Goal: Information Seeking & Learning: Learn about a topic

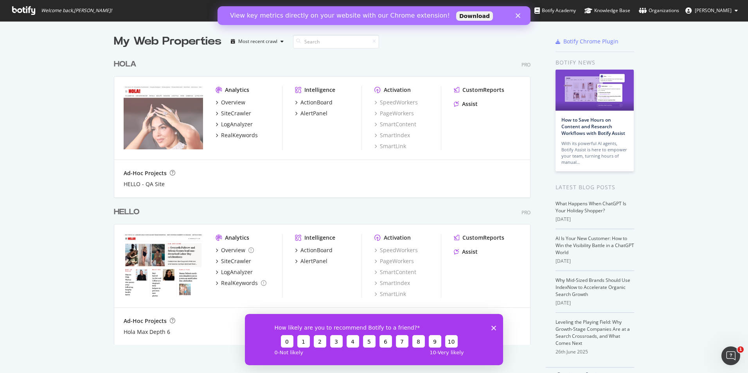
scroll to position [23, 0]
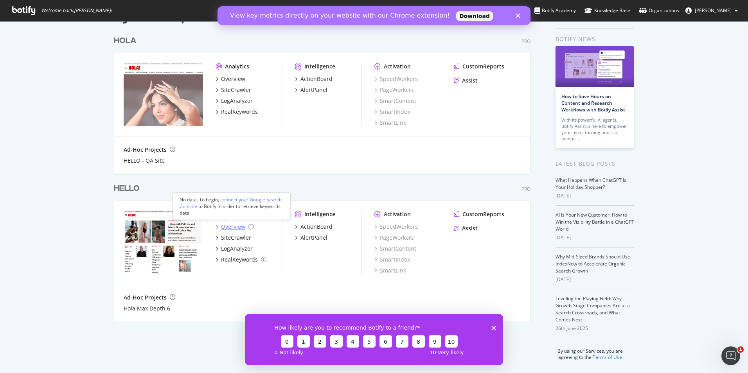
click at [233, 224] on div "Overview" at bounding box center [233, 227] width 24 height 8
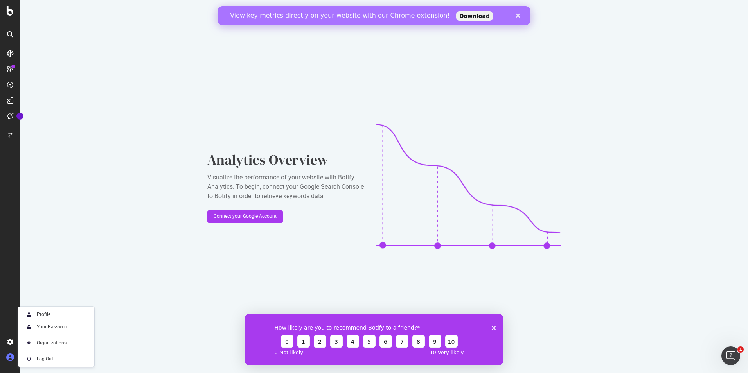
click at [10, 361] on div at bounding box center [10, 357] width 19 height 13
click at [10, 359] on icon at bounding box center [10, 358] width 8 height 8
click at [101, 189] on div "Analytics Overview Visualize the performance of your website with Botify Analyt…" at bounding box center [383, 186] width 727 height 373
click at [9, 16] on div at bounding box center [10, 186] width 20 height 373
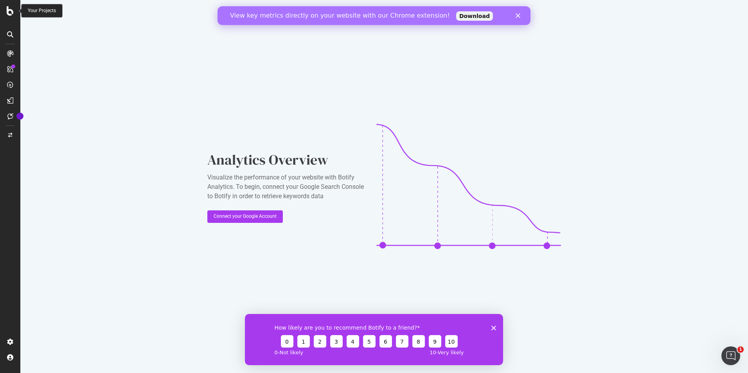
click at [10, 10] on icon at bounding box center [10, 10] width 7 height 9
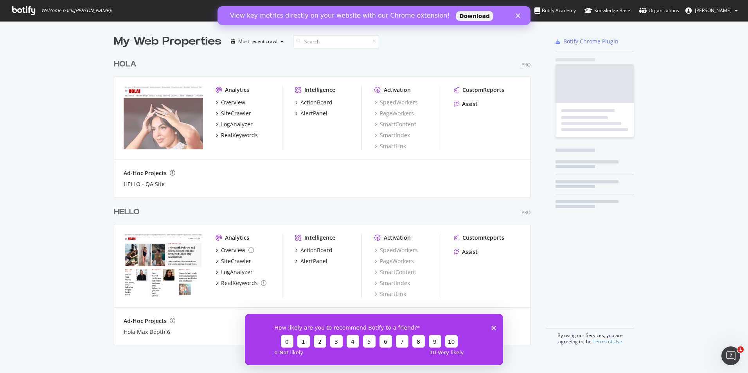
scroll to position [367, 736]
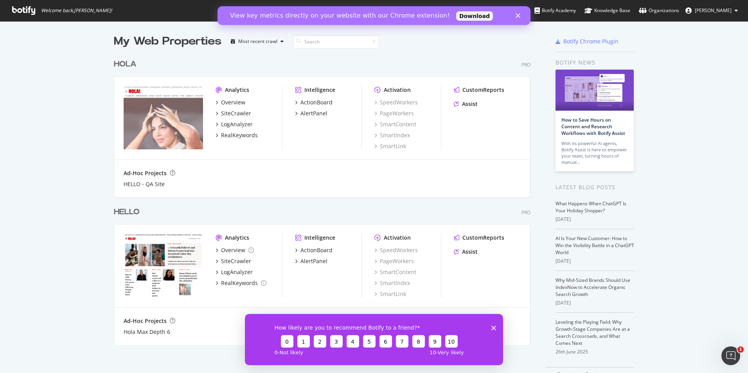
click at [739, 12] on button "Raul Pérez" at bounding box center [711, 10] width 65 height 13
click at [620, 32] on div "My Web Properties Most recent crawl HOLA Pro Analytics Overview SiteCrawler Log…" at bounding box center [374, 208] width 748 height 375
click at [231, 260] on div "SiteCrawler" at bounding box center [236, 261] width 30 height 8
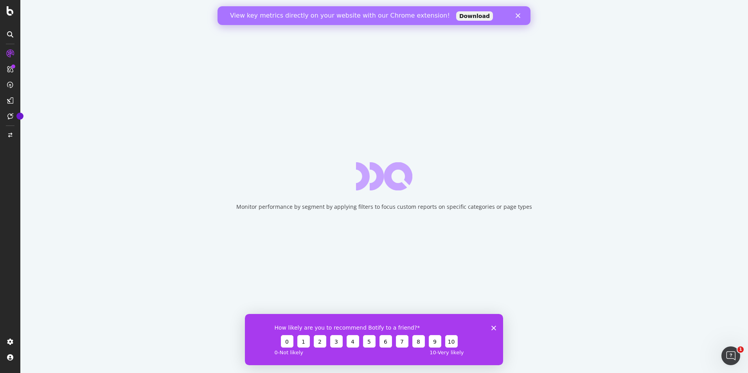
click at [494, 327] on icon "Close survey" at bounding box center [493, 327] width 5 height 5
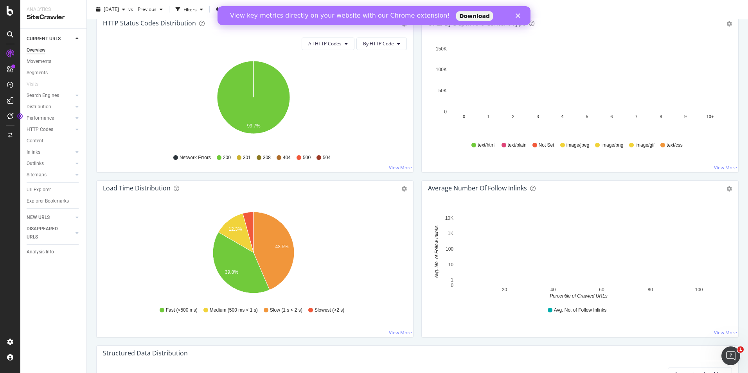
scroll to position [469, 0]
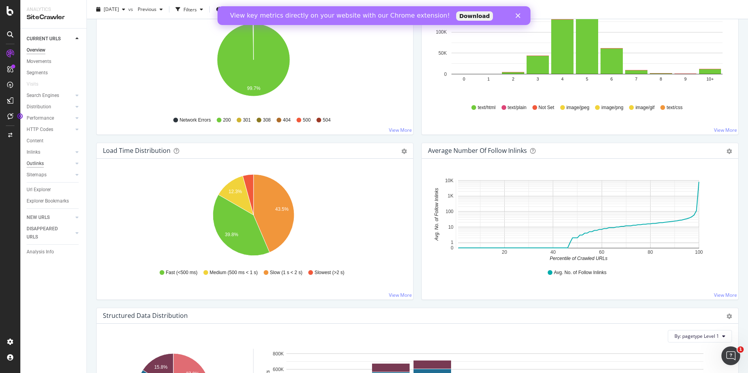
click at [42, 163] on div "Outlinks" at bounding box center [35, 164] width 17 height 8
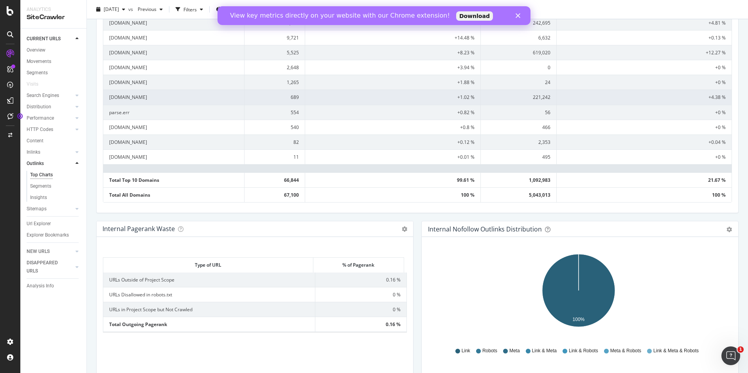
scroll to position [276, 0]
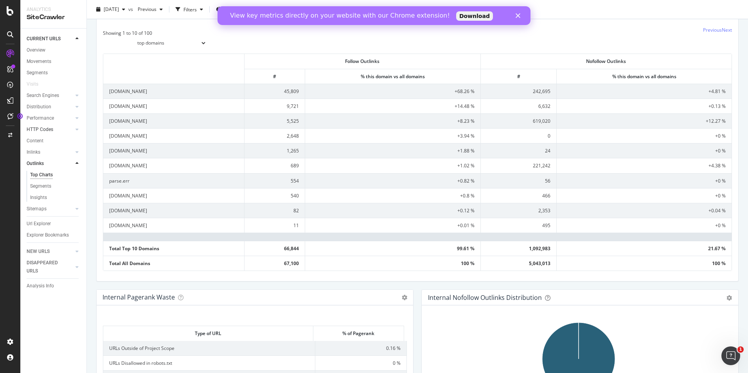
click at [56, 131] on link "HTTP Codes" at bounding box center [50, 130] width 47 height 8
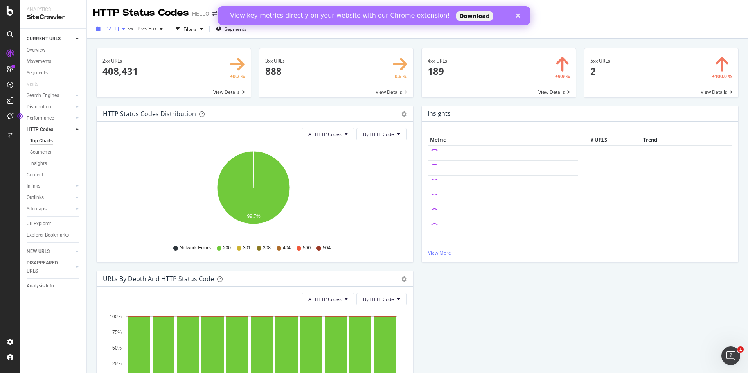
click at [119, 28] on span "[DATE]" at bounding box center [111, 28] width 15 height 7
click at [520, 14] on div "Close" at bounding box center [519, 15] width 8 height 5
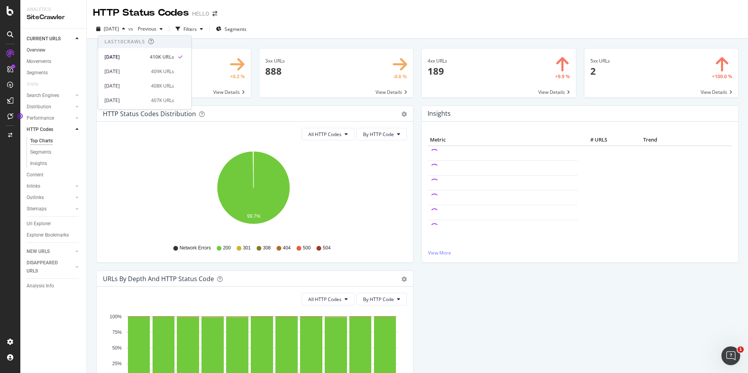
click at [54, 51] on link "Overview" at bounding box center [54, 50] width 54 height 8
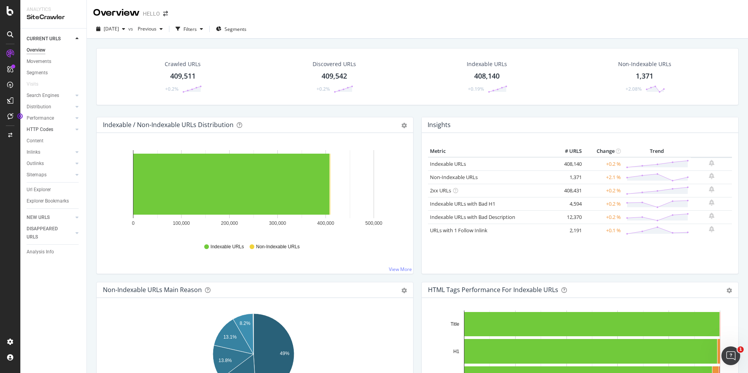
click at [54, 130] on link "HTTP Codes" at bounding box center [50, 130] width 47 height 8
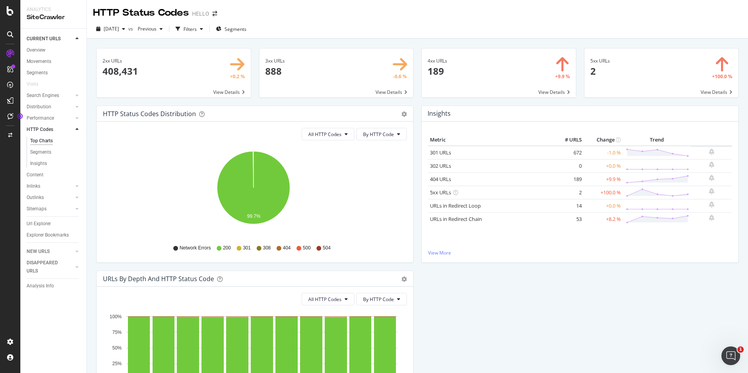
click at [47, 44] on div "CURRENT URLS" at bounding box center [57, 38] width 60 height 11
click at [45, 47] on div "Overview" at bounding box center [36, 50] width 19 height 8
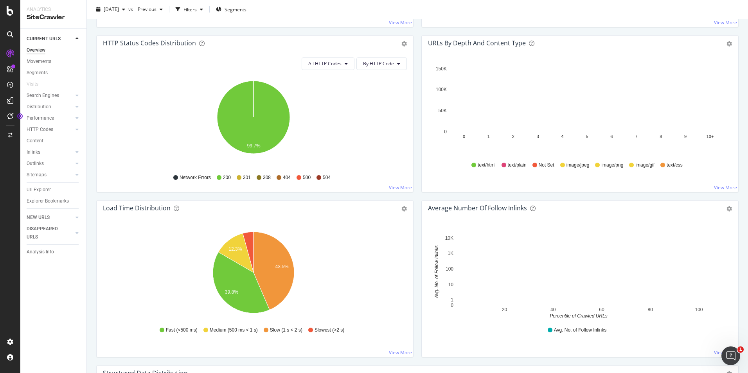
scroll to position [469, 0]
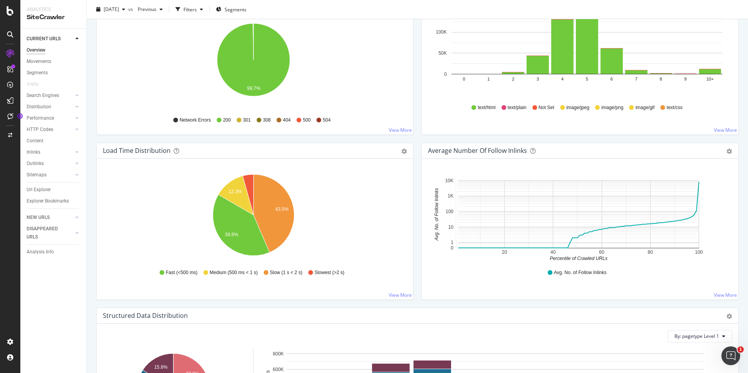
click at [411, 239] on div "Load Time Distribution Pie Table Export as CSV Add to Custom Report Hold CTRL w…" at bounding box center [254, 225] width 325 height 165
click at [422, 217] on div "Hold CTRL while clicking to filter the report. 20 40 60 80 100 0 1 10 100 1K 10…" at bounding box center [580, 229] width 316 height 141
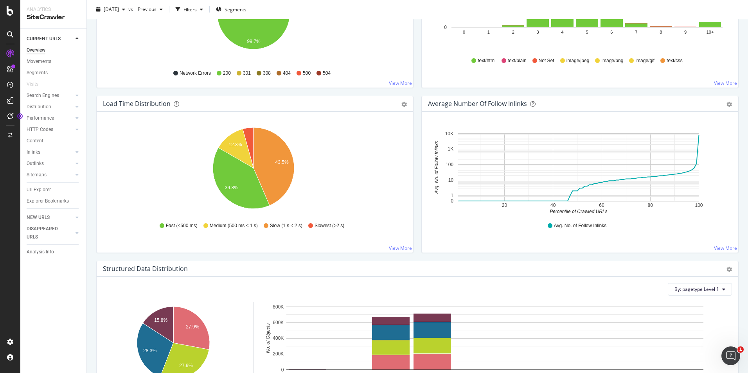
scroll to position [547, 0]
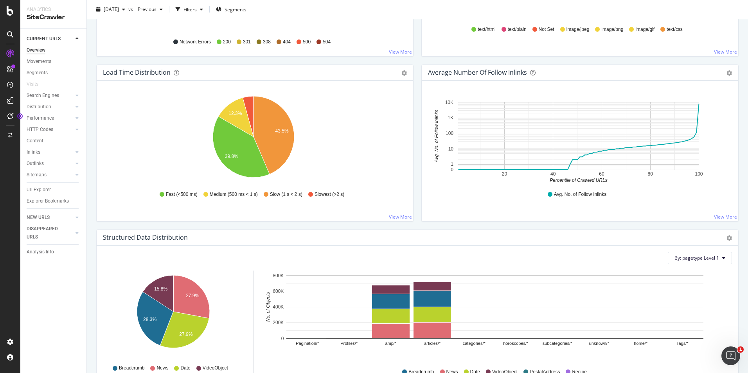
click at [417, 226] on div "Average Number of Follow Inlinks Chart (by Value) Table Export as CSV Add to Cu…" at bounding box center [579, 147] width 325 height 165
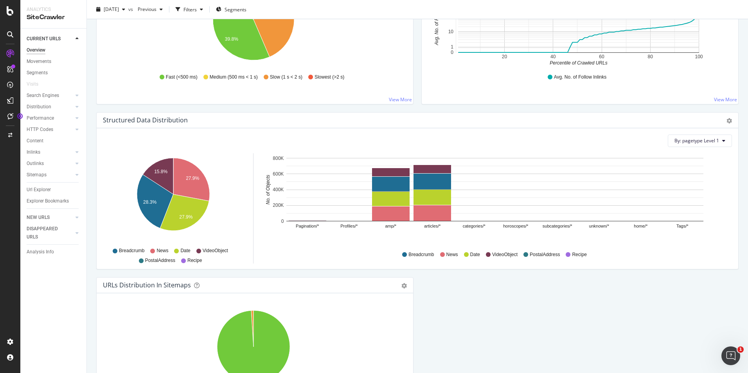
scroll to position [761, 0]
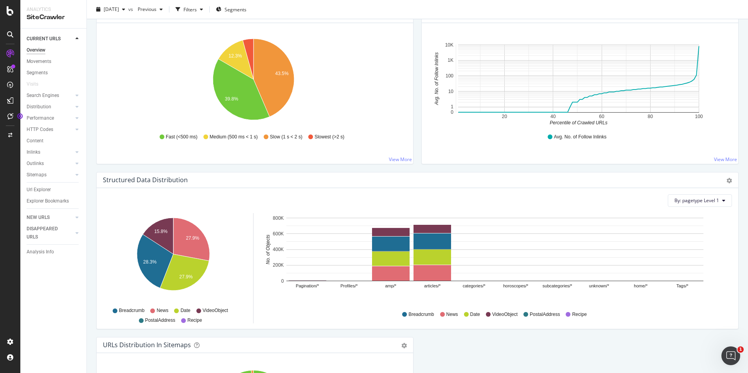
scroll to position [566, 0]
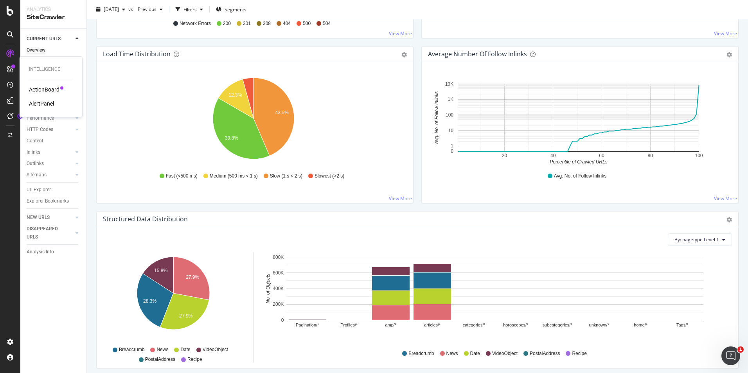
click at [9, 67] on icon at bounding box center [10, 69] width 6 height 6
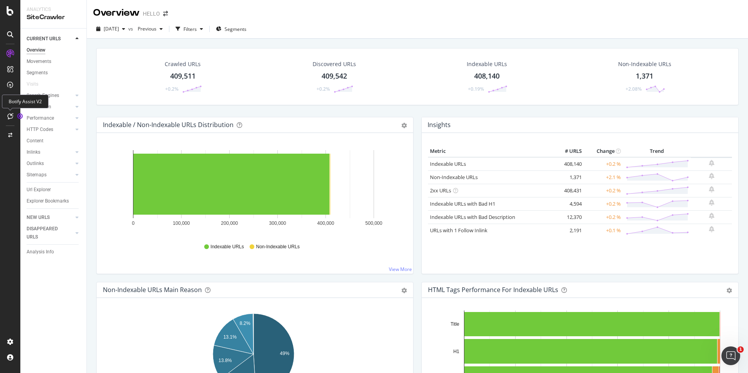
click at [14, 115] on div at bounding box center [10, 116] width 13 height 13
click at [450, 175] on link "Non-Indexable URLs" at bounding box center [454, 177] width 48 height 7
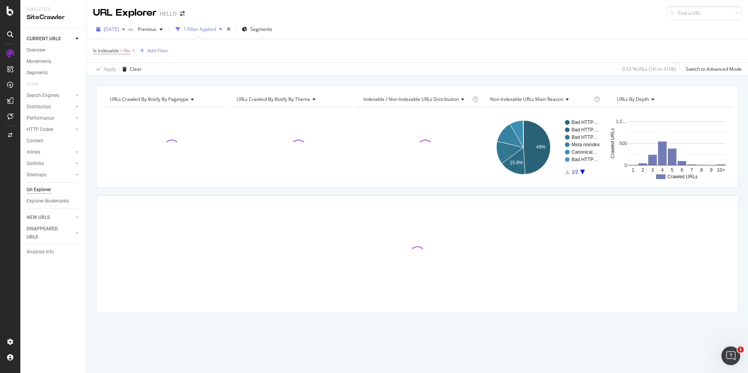
click at [125, 28] on icon "button" at bounding box center [123, 29] width 3 height 5
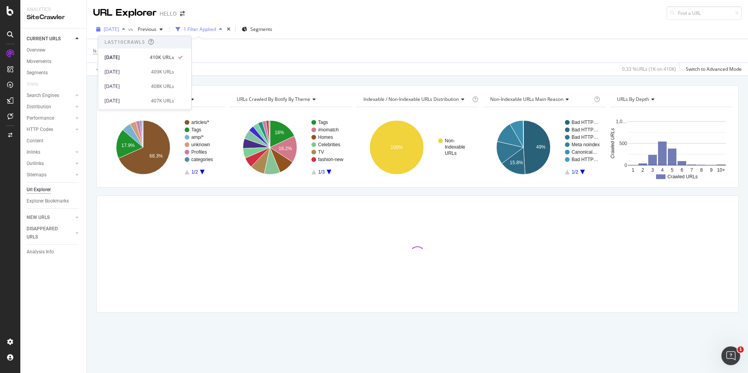
click at [125, 28] on icon "button" at bounding box center [123, 29] width 3 height 5
click at [156, 28] on span "Previous" at bounding box center [146, 29] width 22 height 7
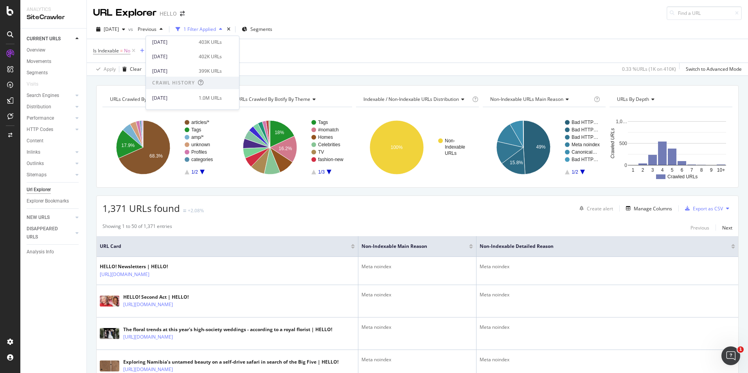
scroll to position [117, 0]
click at [181, 98] on div "[DATE]" at bounding box center [173, 97] width 42 height 7
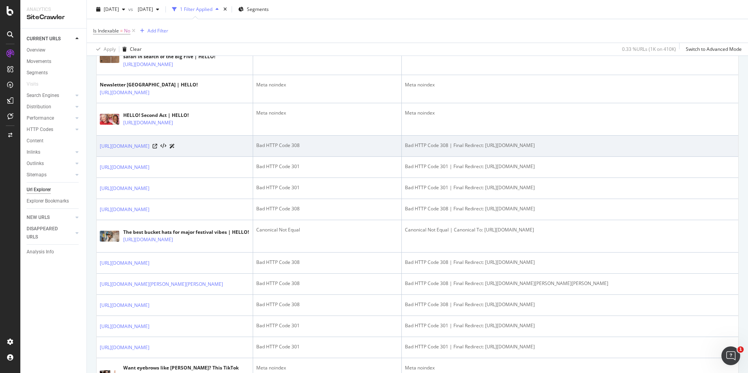
scroll to position [352, 0]
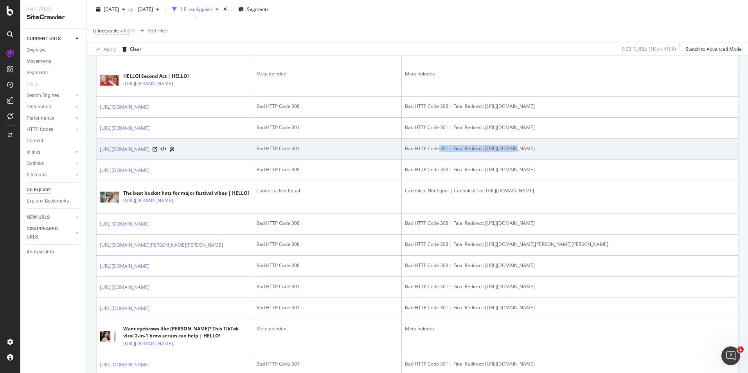
drag, startPoint x: 439, startPoint y: 209, endPoint x: 513, endPoint y: 213, distance: 74.4
click at [513, 160] on td "Bad HTTP Code 301 | Final Redirect: https://www.hellomagazine.com/healthandbeau…" at bounding box center [570, 149] width 336 height 21
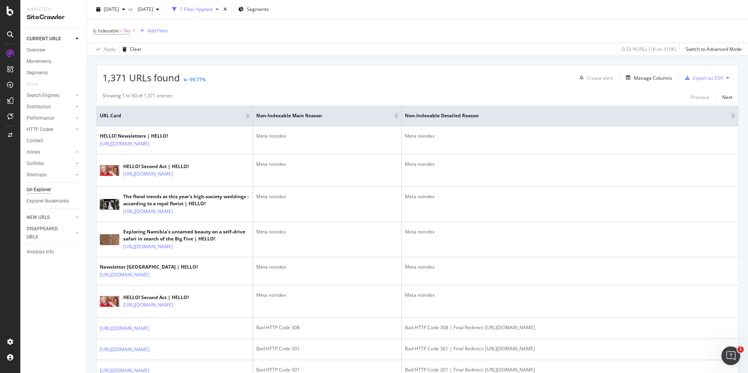
scroll to position [0, 0]
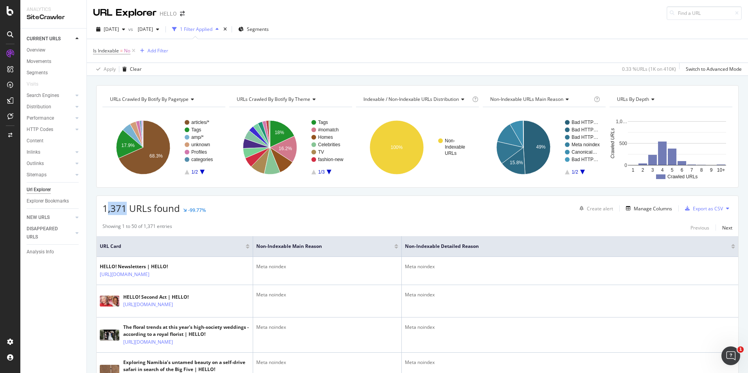
drag, startPoint x: 106, startPoint y: 208, endPoint x: 142, endPoint y: 207, distance: 36.0
click at [142, 207] on span "1,371 URLs found" at bounding box center [140, 208] width 77 height 13
click at [143, 207] on span "1,371 URLs found" at bounding box center [140, 208] width 77 height 13
click at [163, 225] on div "Showing 1 to 50 of 1,371 entries" at bounding box center [137, 227] width 70 height 9
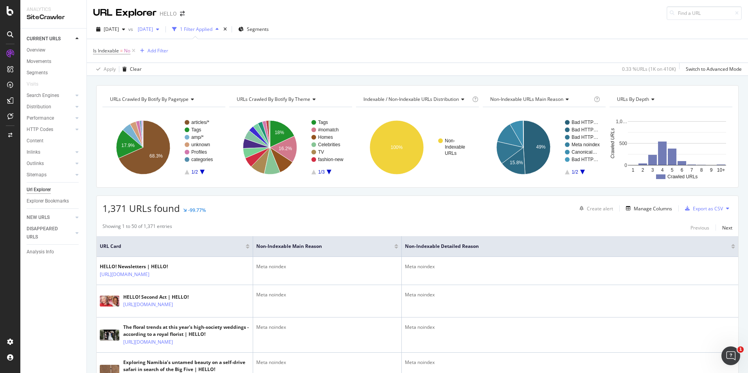
click at [153, 29] on span "[DATE]" at bounding box center [144, 29] width 18 height 7
click at [180, 71] on div "[DATE]" at bounding box center [173, 70] width 42 height 7
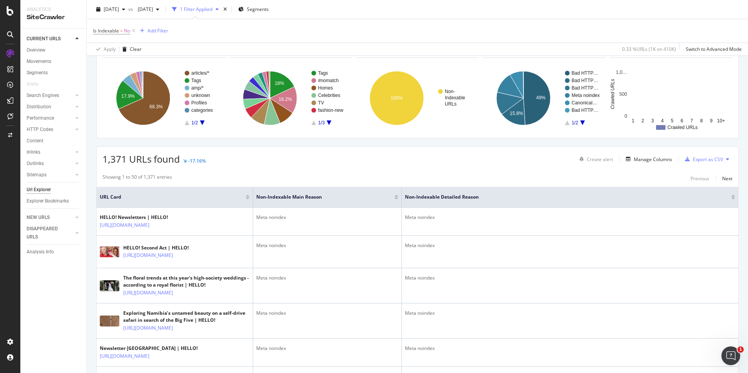
scroll to position [39, 0]
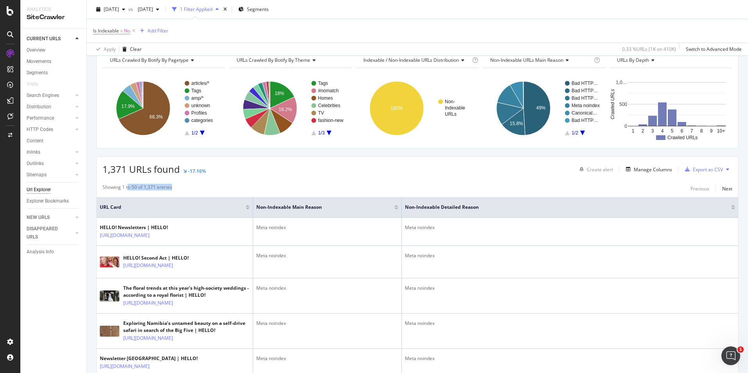
drag, startPoint x: 127, startPoint y: 185, endPoint x: 180, endPoint y: 185, distance: 52.8
click at [180, 185] on div "Showing 1 to 50 of 1,371 entries Previous Next" at bounding box center [417, 188] width 641 height 9
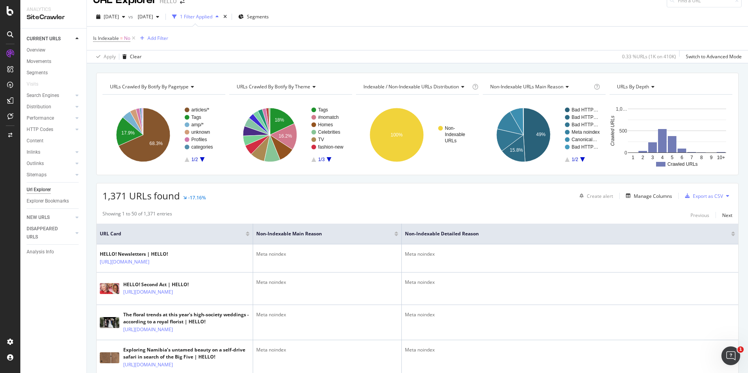
scroll to position [0, 0]
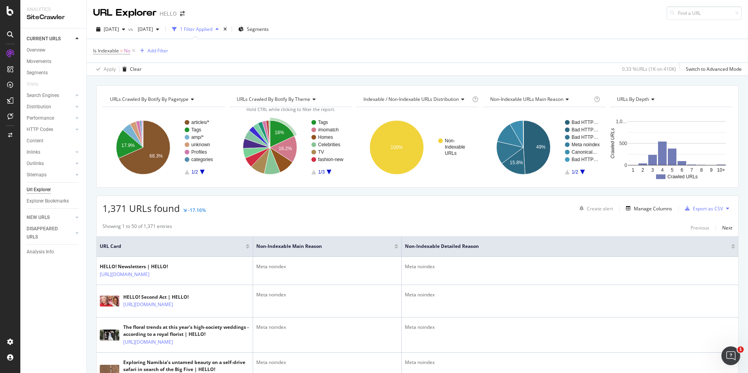
click at [212, 29] on div "1 Filter Applied" at bounding box center [196, 29] width 32 height 7
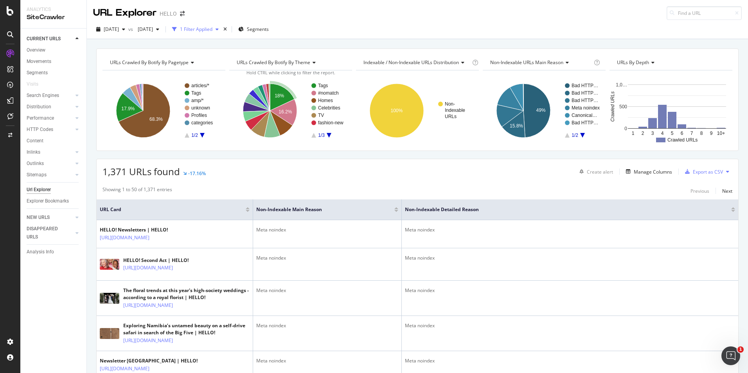
click at [212, 29] on div "1 Filter Applied" at bounding box center [196, 29] width 32 height 7
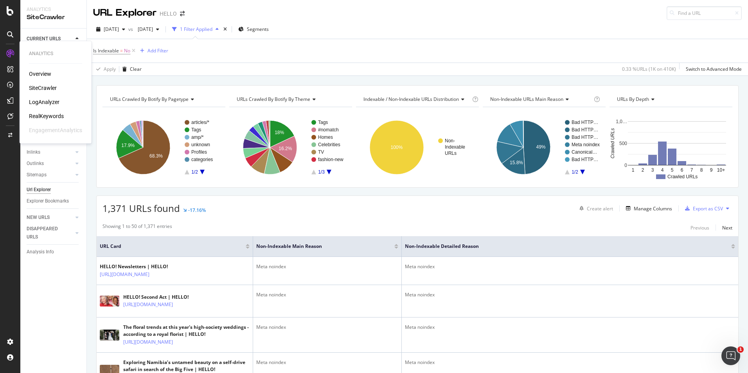
click at [41, 91] on div "SiteCrawler" at bounding box center [43, 88] width 28 height 8
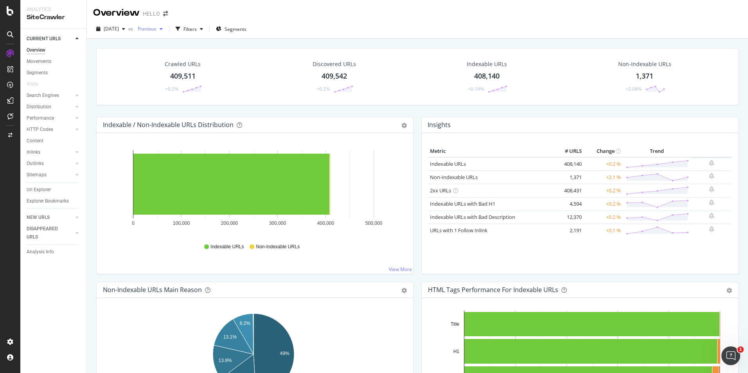
click at [156, 29] on span "Previous" at bounding box center [146, 28] width 22 height 7
click at [179, 57] on div "[DATE]" at bounding box center [173, 55] width 42 height 7
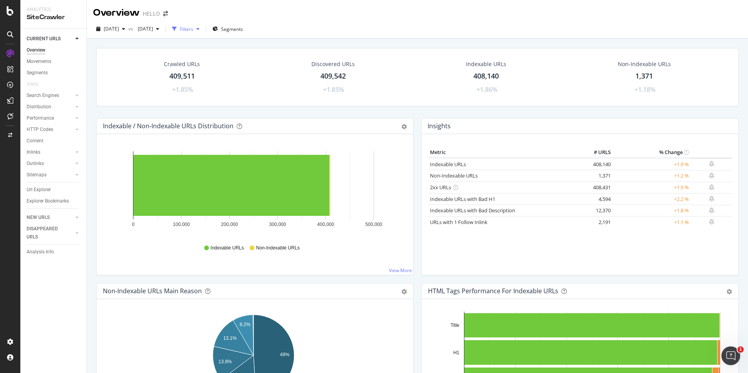
click at [193, 30] on div "Filters" at bounding box center [186, 29] width 13 height 7
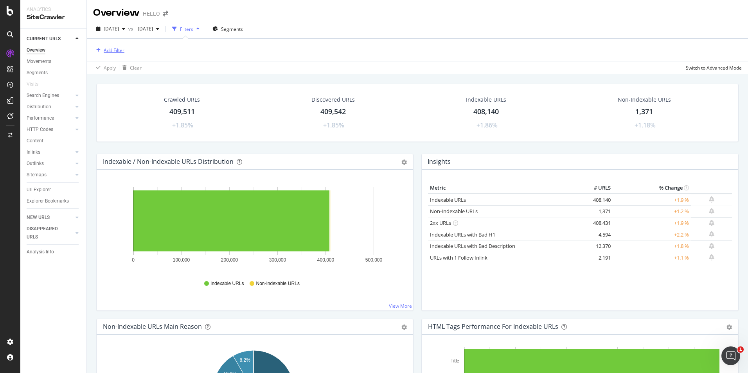
click at [118, 52] on div "Add Filter" at bounding box center [114, 50] width 21 height 7
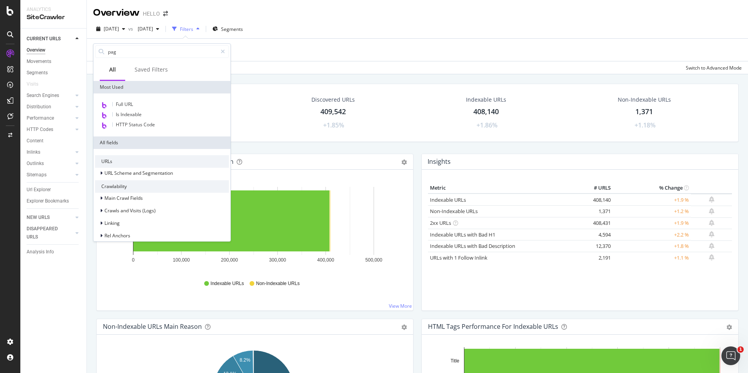
type input "page"
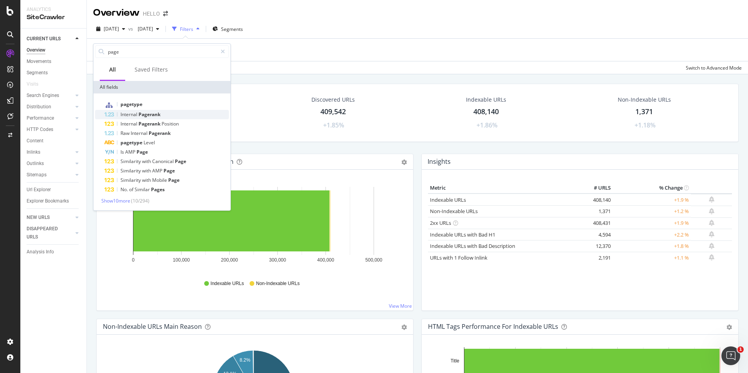
click at [133, 110] on div "Internal Pagerank" at bounding box center [166, 114] width 124 height 9
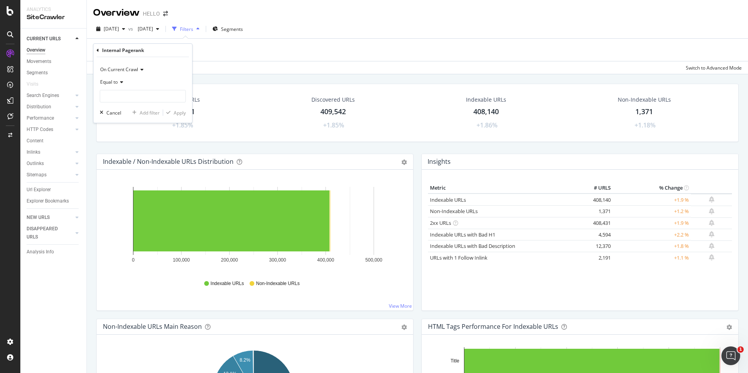
click at [139, 53] on div "Internal Pagerank" at bounding box center [123, 50] width 42 height 7
click at [100, 50] on div "Internal Pagerank" at bounding box center [143, 50] width 92 height 13
click at [96, 49] on div "Internal Pagerank On Current Crawl Equal to Cancel Add filter Apply" at bounding box center [142, 83] width 99 height 79
drag, startPoint x: 96, startPoint y: 49, endPoint x: 102, endPoint y: 113, distance: 64.0
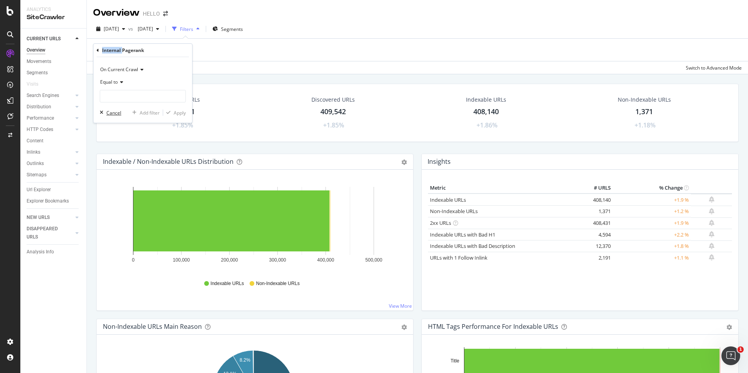
click at [101, 113] on icon "button" at bounding box center [102, 112] width 4 height 5
click at [112, 55] on div "Add Filter" at bounding box center [417, 50] width 648 height 22
click at [112, 51] on div "Add Filter" at bounding box center [114, 50] width 21 height 7
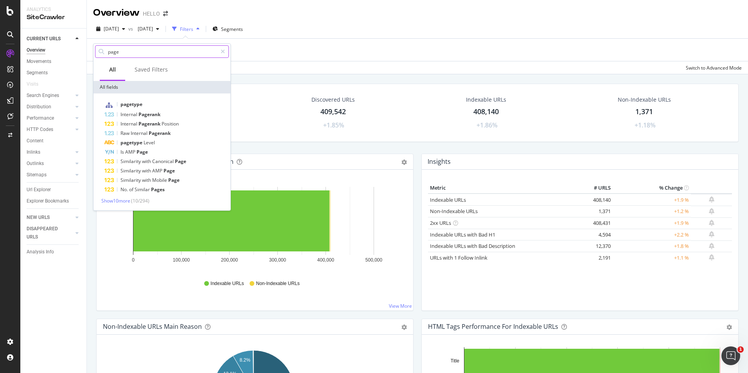
click at [135, 53] on input "page" at bounding box center [162, 52] width 110 height 12
click at [135, 105] on span "pagetype" at bounding box center [131, 104] width 22 height 7
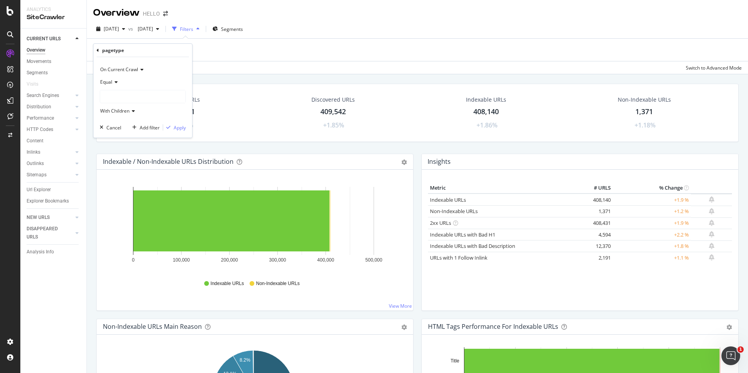
click at [136, 44] on div "pagetype" at bounding box center [143, 50] width 92 height 13
click at [136, 48] on div "pagetype" at bounding box center [143, 50] width 92 height 13
click at [128, 93] on div at bounding box center [142, 96] width 85 height 13
click at [129, 86] on div "Equal" at bounding box center [143, 82] width 86 height 13
click at [115, 83] on icon at bounding box center [114, 82] width 5 height 5
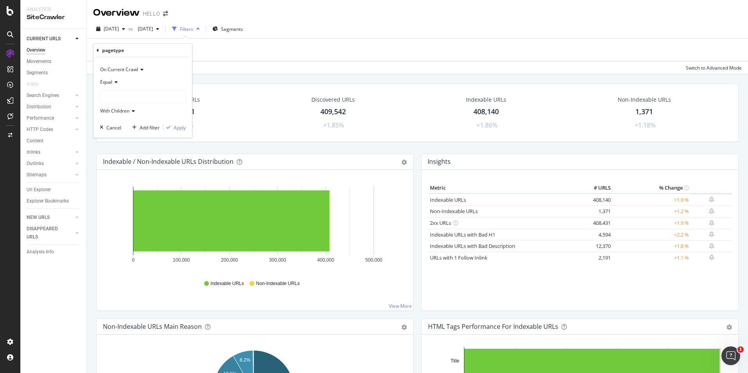
click at [113, 81] on icon at bounding box center [114, 82] width 5 height 5
click at [114, 81] on icon at bounding box center [114, 82] width 5 height 5
click at [138, 70] on icon at bounding box center [140, 69] width 5 height 5
click at [122, 96] on div at bounding box center [142, 96] width 85 height 13
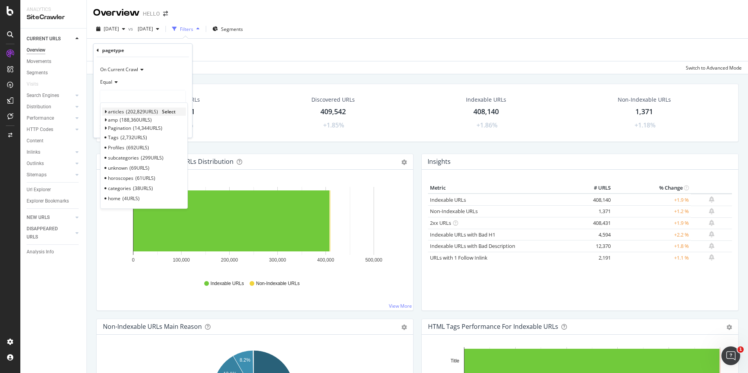
click at [105, 111] on icon at bounding box center [105, 111] width 3 height 5
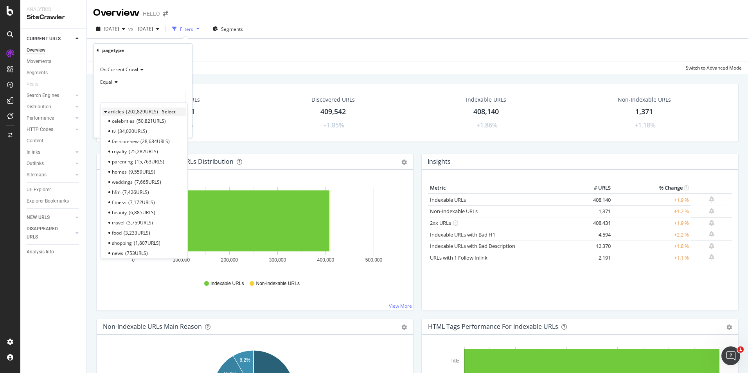
click at [169, 114] on span "Select" at bounding box center [169, 111] width 14 height 7
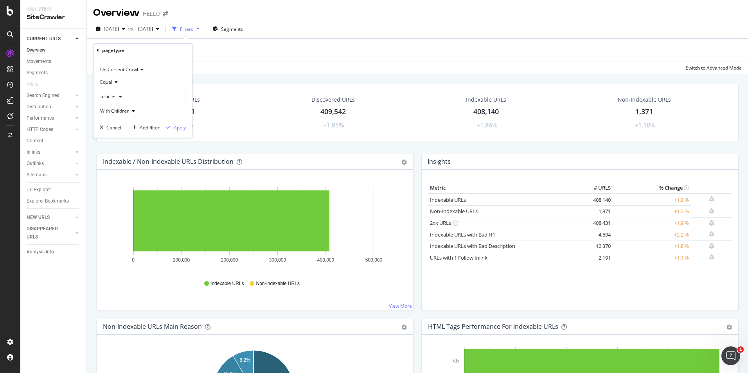
click at [178, 127] on div "Apply" at bounding box center [180, 127] width 12 height 7
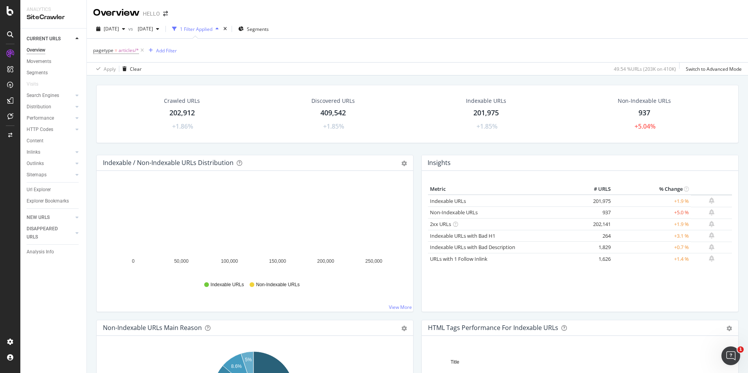
drag, startPoint x: 665, startPoint y: 211, endPoint x: 685, endPoint y: 212, distance: 20.3
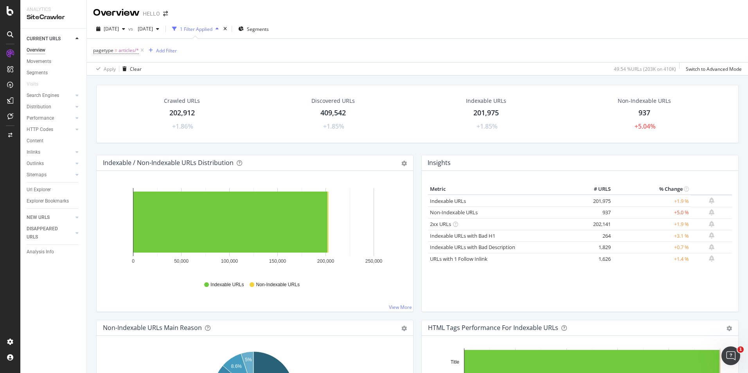
click at [685, 212] on tr "Non-Indexable URLs 937 +5.0 %" at bounding box center [580, 213] width 304 height 12
click at [691, 212] on td at bounding box center [711, 213] width 41 height 12
click at [153, 29] on span "[DATE]" at bounding box center [144, 28] width 18 height 7
click at [180, 72] on div "[DATE]" at bounding box center [173, 69] width 42 height 7
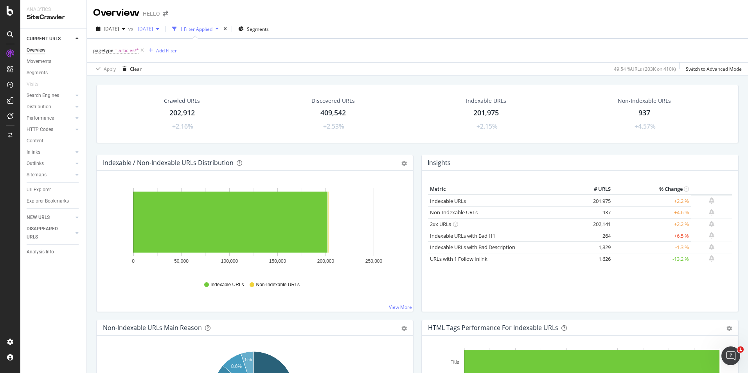
click at [153, 32] on span "[DATE]" at bounding box center [144, 28] width 18 height 7
click at [189, 60] on div "[DATE]" at bounding box center [173, 57] width 42 height 7
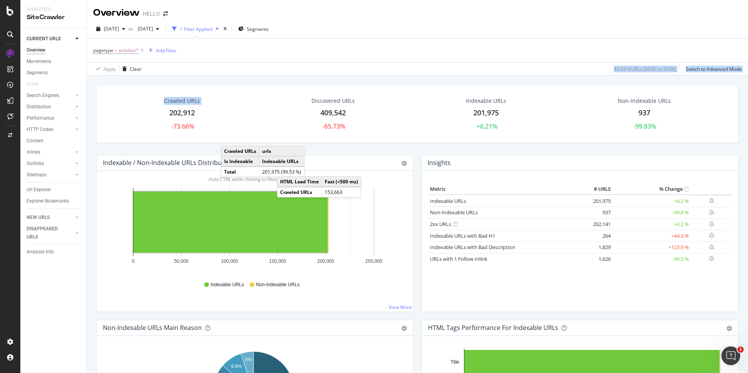
drag, startPoint x: 170, startPoint y: 110, endPoint x: 348, endPoint y: 62, distance: 183.9
click at [348, 62] on div "Overview HELLO 2025 Aug. 31st vs 2025 Jun. 1st 1 Filter Applied Segments pagety…" at bounding box center [417, 186] width 661 height 373
click at [348, 62] on div "Apply Clear 49.54 % URLs ( 203K on 410K ) Switch to Advanced Mode" at bounding box center [417, 68] width 661 height 13
click at [162, 28] on div "button" at bounding box center [157, 29] width 9 height 5
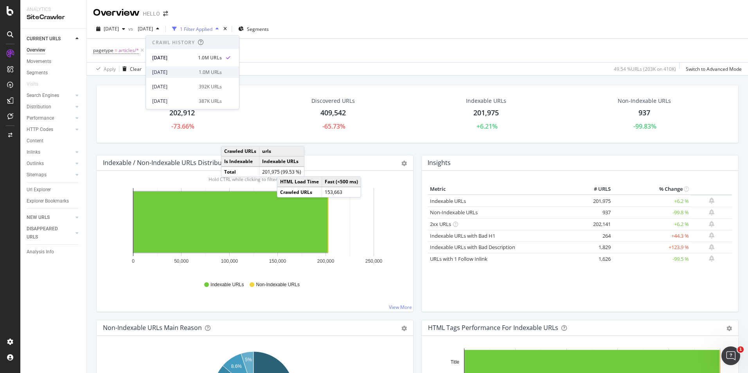
scroll to position [117, 0]
click at [363, 75] on div "2025 Aug. 31st vs 2025 Jun. 1st 1 Filter Applied Segments pagetype = articles/*…" at bounding box center [417, 48] width 661 height 56
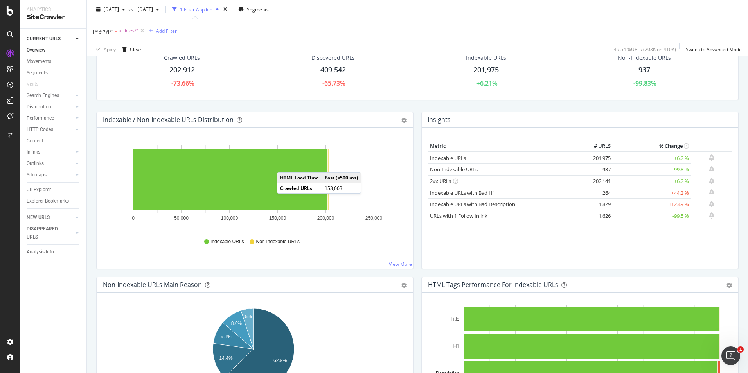
scroll to position [39, 0]
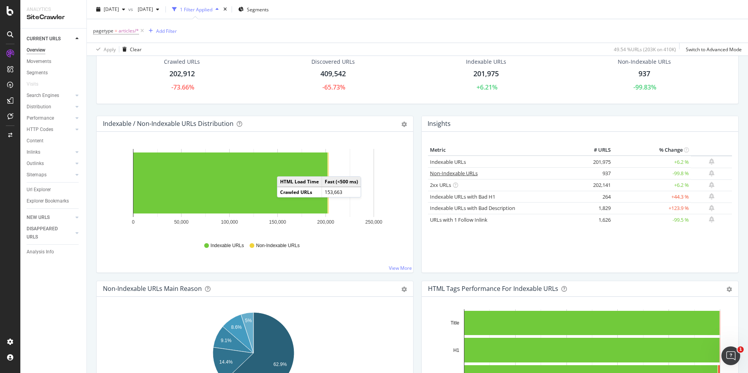
click at [443, 172] on link "Non-Indexable URLs" at bounding box center [454, 173] width 48 height 7
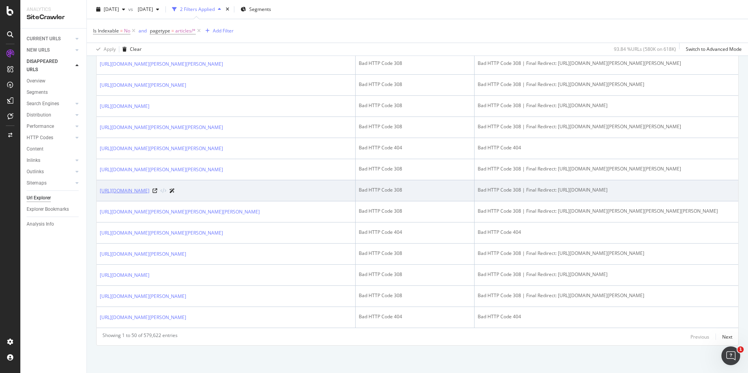
scroll to position [1342, 0]
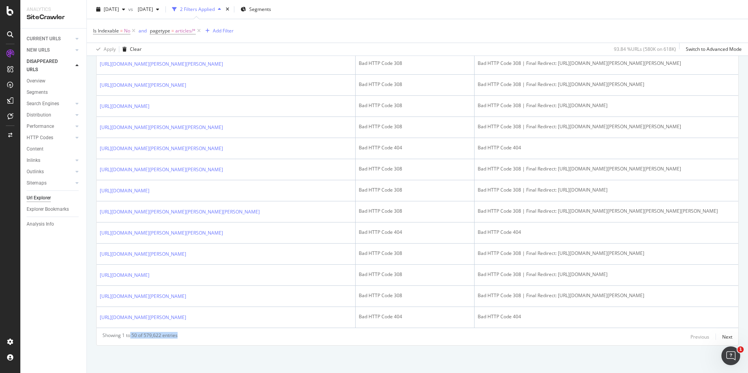
drag, startPoint x: 135, startPoint y: 331, endPoint x: 226, endPoint y: 339, distance: 91.9
click at [226, 339] on div "Showing 1 to 50 of 579,622 entries Previous Next" at bounding box center [417, 336] width 641 height 9
drag, startPoint x: 192, startPoint y: 345, endPoint x: 154, endPoint y: 341, distance: 37.8
click at [154, 341] on div "Showing 1 to 50 of 579,622 entries Previous Next" at bounding box center [417, 336] width 641 height 9
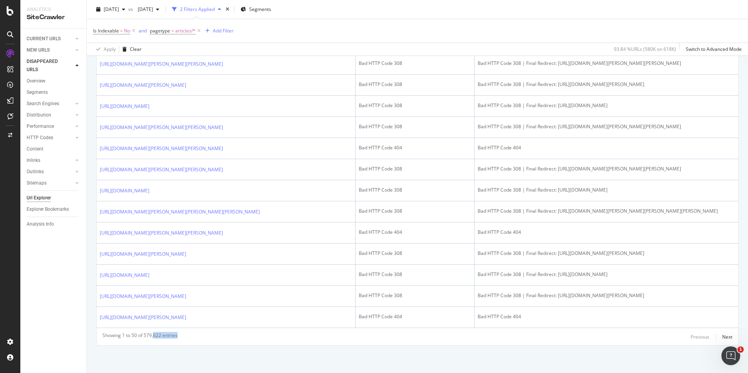
click at [154, 341] on div "Showing 1 to 50 of 579,622 entries" at bounding box center [139, 336] width 75 height 9
drag, startPoint x: 180, startPoint y: 322, endPoint x: 90, endPoint y: 107, distance: 233.3
copy table "URL Card Non-Indexable Main Reason Non-Indexable Detailed Reason https://www.he…"
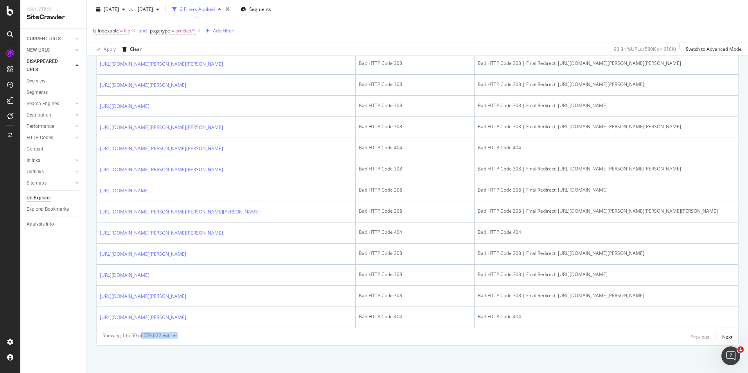
drag, startPoint x: 142, startPoint y: 336, endPoint x: 208, endPoint y: 336, distance: 66.5
click at [208, 336] on div "Showing 1 to 50 of 579,622 entries Previous Next" at bounding box center [417, 336] width 641 height 9
copy div "f 579,622 entries"
click at [724, 336] on div "Next" at bounding box center [727, 337] width 10 height 7
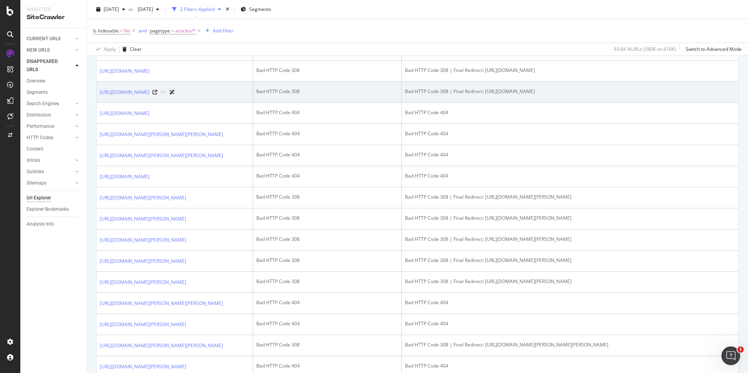
scroll to position [782, 0]
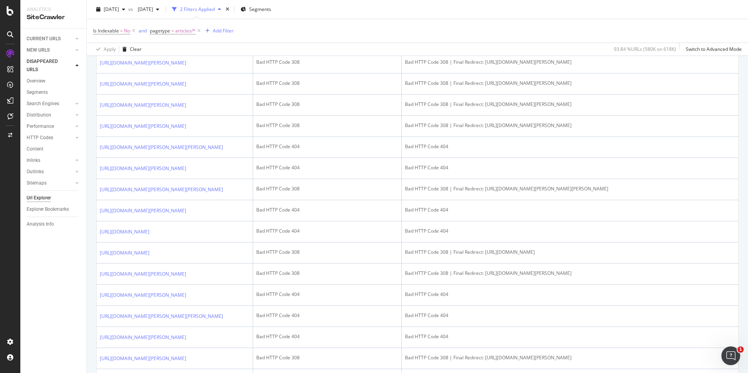
drag, startPoint x: 484, startPoint y: 147, endPoint x: 500, endPoint y: 156, distance: 18.4
copy div "https://www.hellomagazine.com/fashion/celebrity-style/490860/priyanka-chopra-br…"
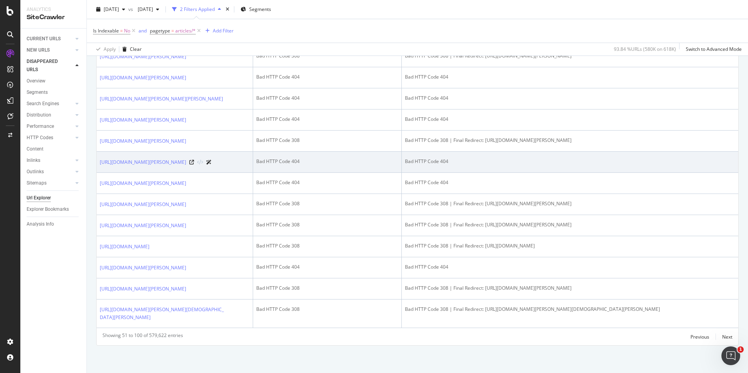
scroll to position [1614, 0]
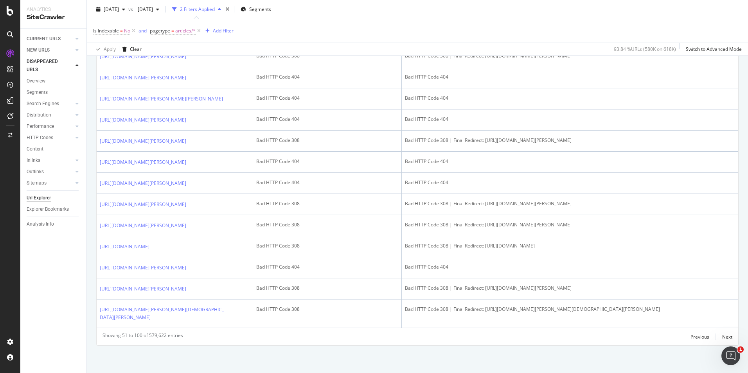
click at [729, 333] on div "Showing 51 to 100 of 579,622 entries Previous Next" at bounding box center [417, 336] width 641 height 9
click at [725, 337] on div "Next" at bounding box center [727, 337] width 10 height 7
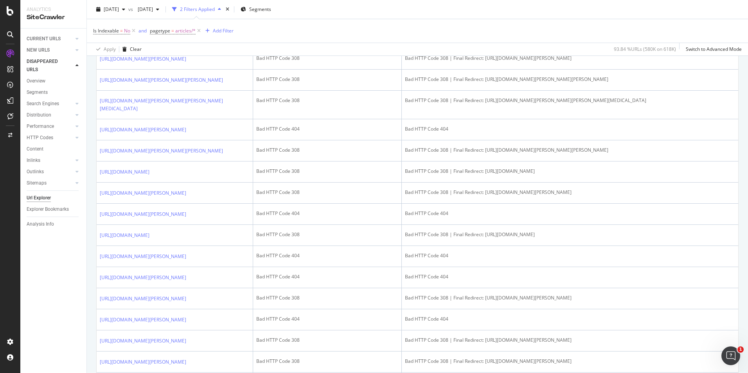
scroll to position [821, 0]
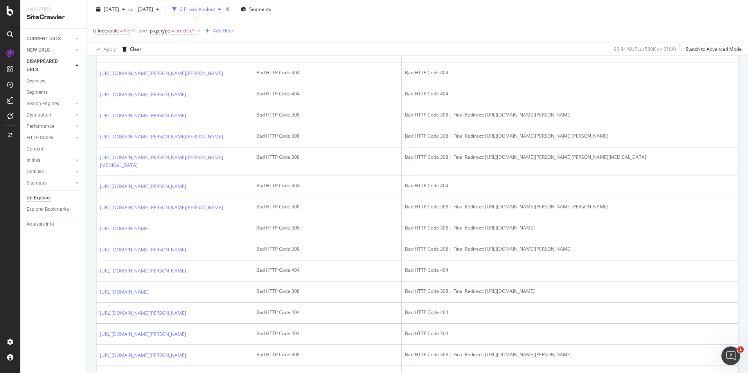
drag, startPoint x: 462, startPoint y: 233, endPoint x: 478, endPoint y: 245, distance: 20.3
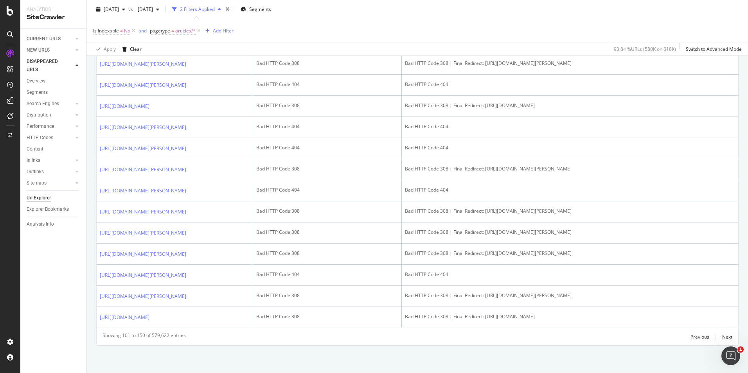
scroll to position [1591, 0]
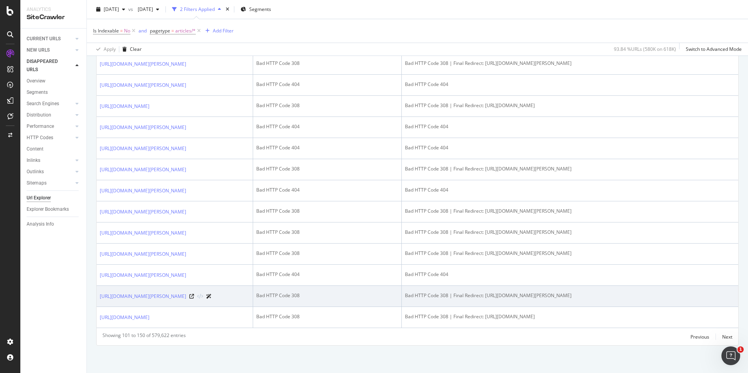
drag, startPoint x: 519, startPoint y: 275, endPoint x: 525, endPoint y: 279, distance: 7.2
click at [525, 286] on td "Bad HTTP Code 308 | Final Redirect: https://www.hellomagazine.com/celebrities/4…" at bounding box center [570, 296] width 336 height 21
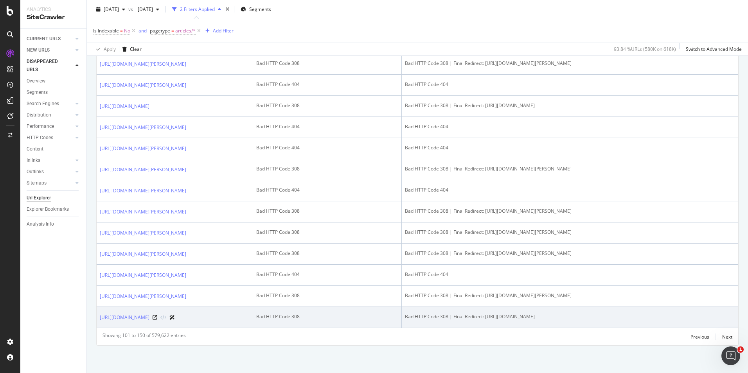
click at [496, 313] on td "Bad HTTP Code 308 | Final Redirect: https://www.hellomagazine.com/fashion/royal…" at bounding box center [570, 317] width 336 height 21
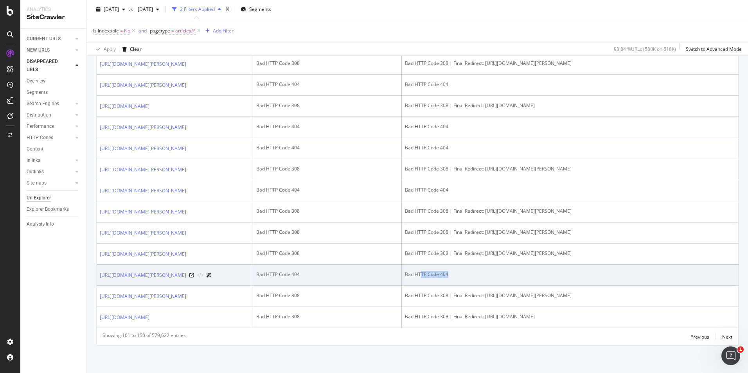
drag, startPoint x: 422, startPoint y: 239, endPoint x: 468, endPoint y: 242, distance: 45.5
click at [468, 265] on td "Bad HTTP Code 404" at bounding box center [570, 275] width 336 height 21
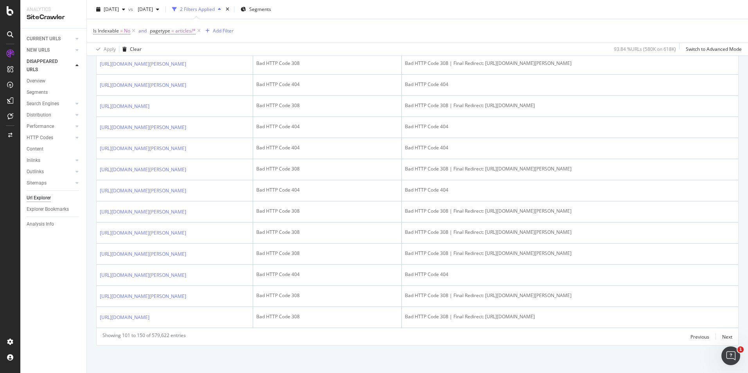
click at [713, 333] on div "Previous Next" at bounding box center [711, 336] width 42 height 9
click at [728, 341] on div "Showing 101 to 150 of 579,622 entries Previous Next" at bounding box center [417, 336] width 641 height 9
click at [722, 334] on div "Next" at bounding box center [727, 337] width 10 height 7
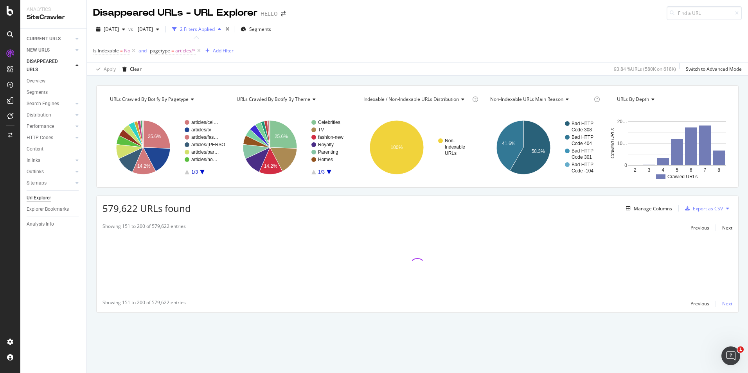
scroll to position [0, 0]
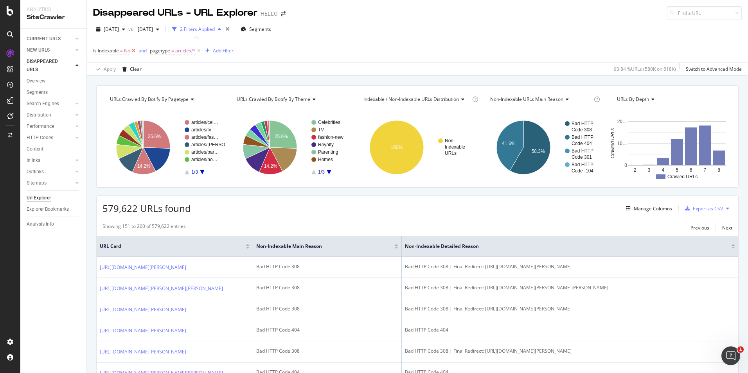
click at [131, 50] on icon at bounding box center [133, 51] width 7 height 8
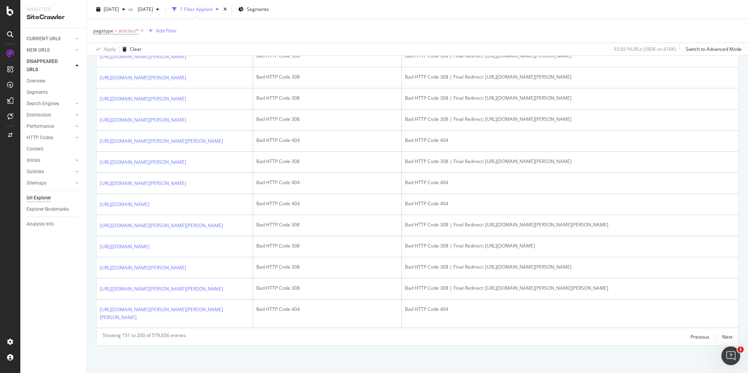
scroll to position [1622, 0]
drag, startPoint x: 187, startPoint y: 337, endPoint x: 253, endPoint y: 343, distance: 66.8
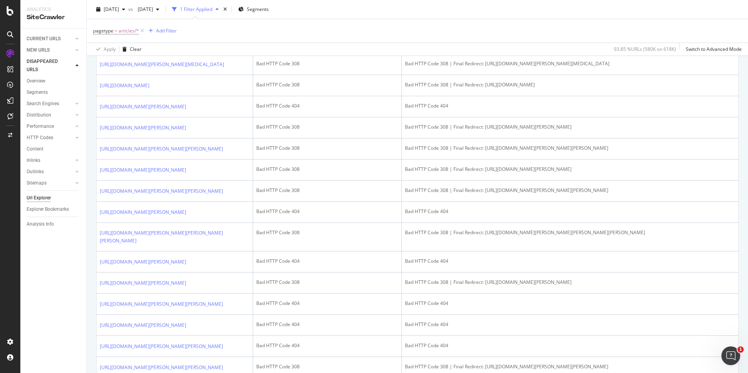
scroll to position [0, 0]
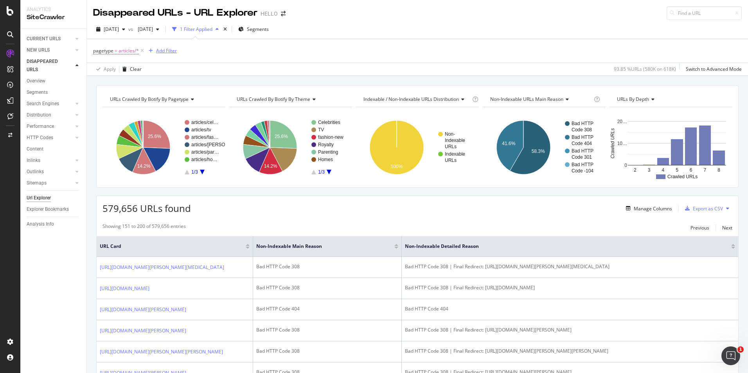
click at [171, 50] on div "Add Filter" at bounding box center [166, 50] width 21 height 7
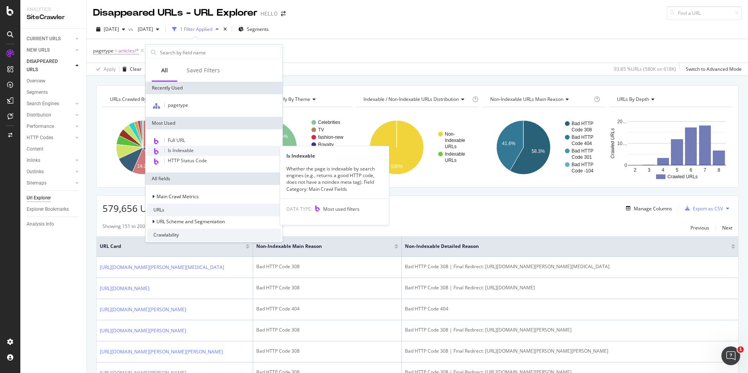
click at [187, 151] on span "Is Indexable" at bounding box center [181, 150] width 26 height 7
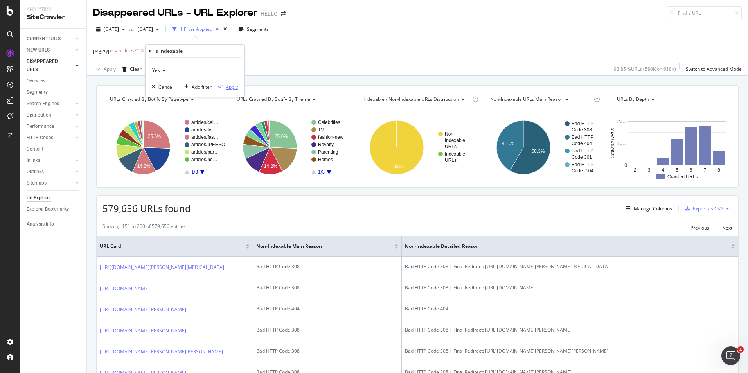
click at [226, 88] on div "Apply" at bounding box center [232, 87] width 12 height 7
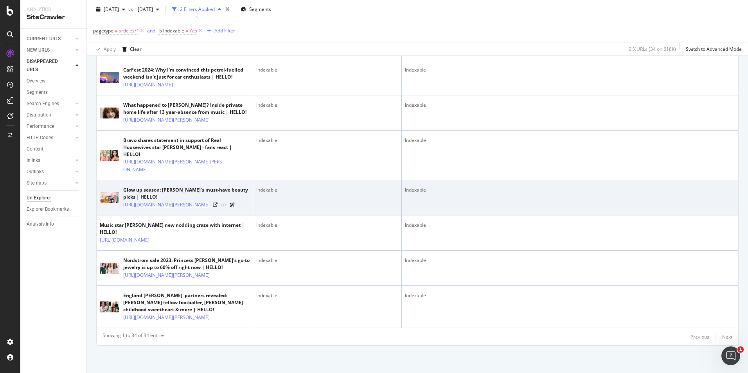
scroll to position [1594, 0]
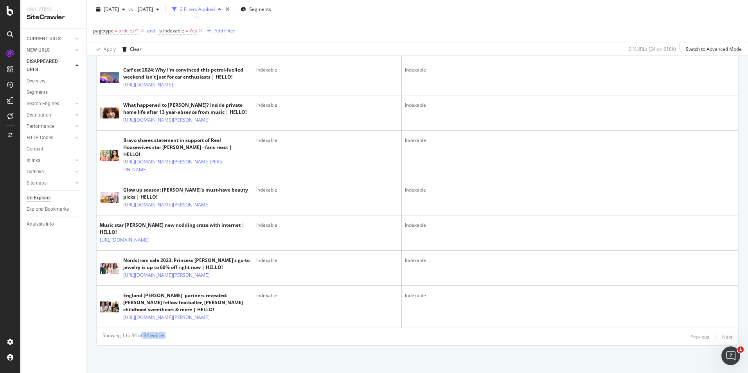
drag, startPoint x: 143, startPoint y: 334, endPoint x: 181, endPoint y: 335, distance: 38.4
click at [181, 335] on div "Showing 1 to 34 of 34 entries Previous Next" at bounding box center [417, 336] width 641 height 9
copy div "34 entries"
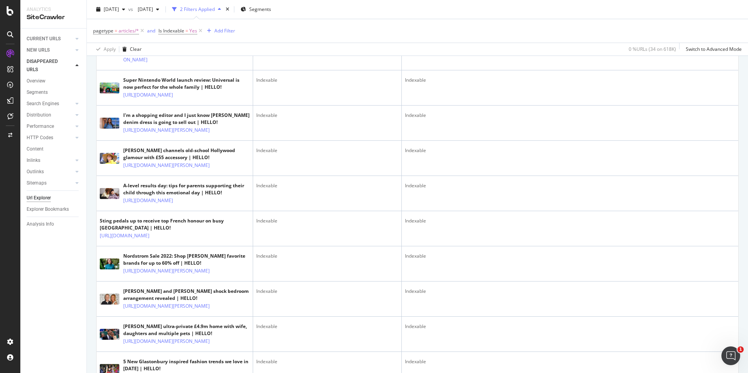
scroll to position [0, 0]
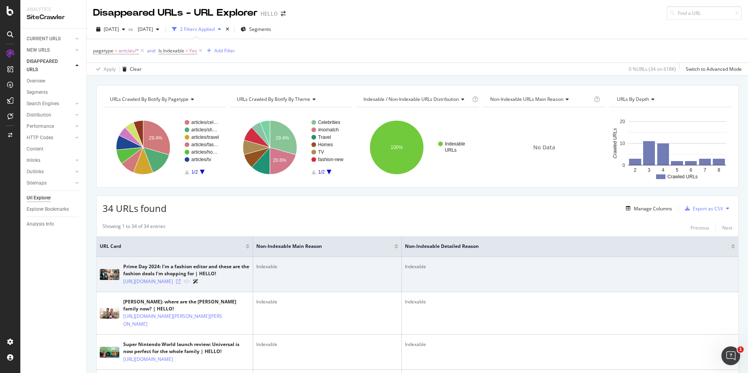
click at [181, 284] on icon at bounding box center [178, 281] width 5 height 5
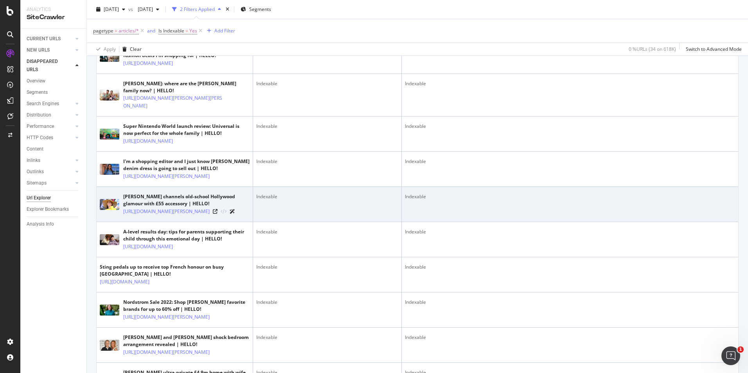
scroll to position [235, 0]
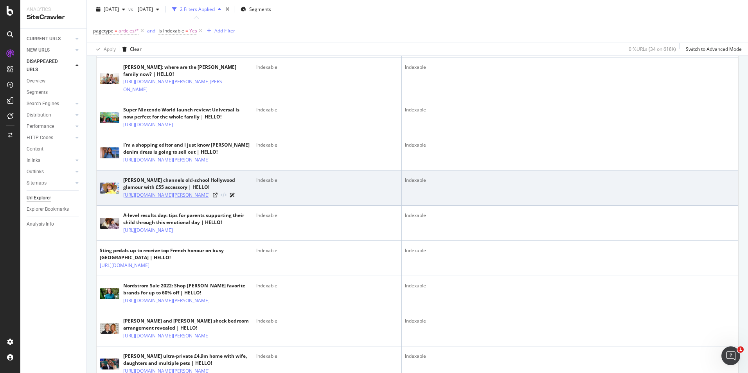
click at [183, 199] on link "https://www.hellomagazine.com/fashion/royal-style/20220710144988/kate-middleton…" at bounding box center [166, 195] width 86 height 8
click at [217, 197] on icon at bounding box center [215, 195] width 5 height 5
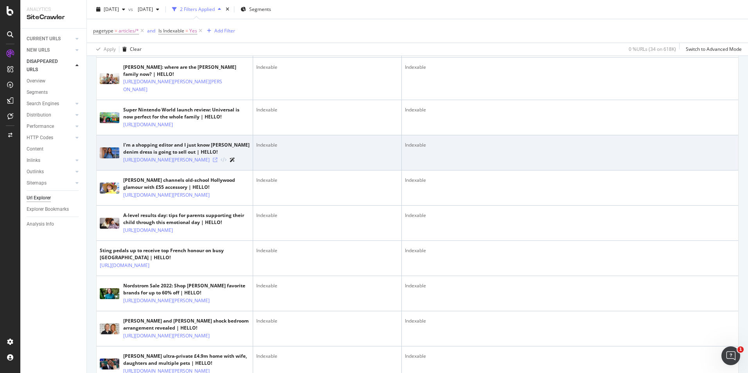
click at [217, 162] on icon at bounding box center [215, 160] width 5 height 5
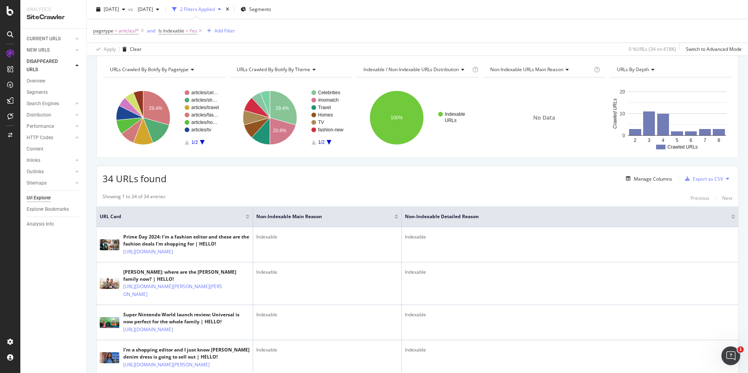
scroll to position [0, 0]
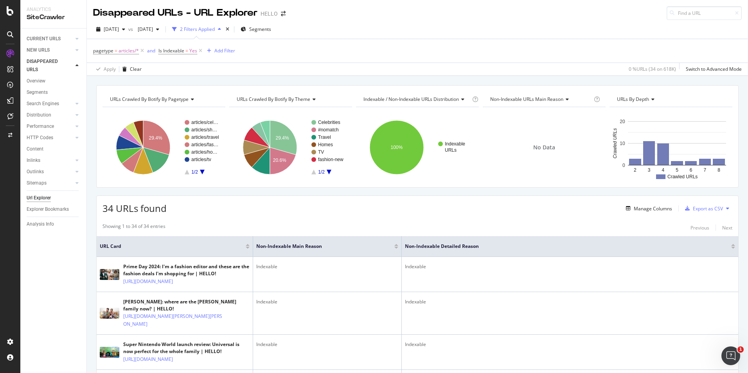
click at [224, 231] on div "Showing 1 to 34 of 34 entries Previous Next" at bounding box center [417, 227] width 641 height 9
click at [119, 32] on span "[DATE]" at bounding box center [111, 29] width 15 height 7
click at [153, 27] on span "[DATE]" at bounding box center [144, 29] width 18 height 7
click at [183, 69] on div "[DATE]" at bounding box center [173, 71] width 42 height 7
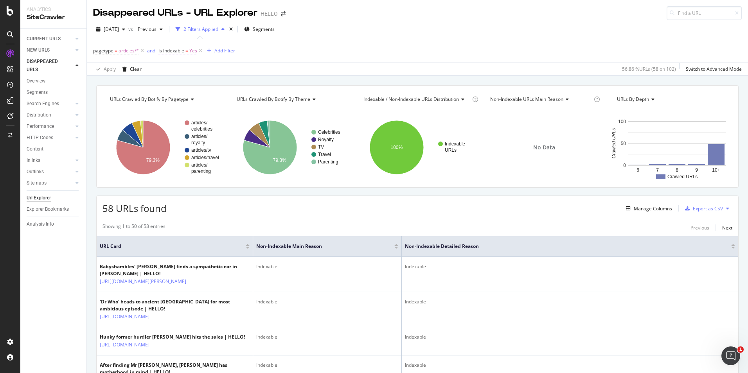
click at [194, 51] on span "Yes" at bounding box center [193, 50] width 8 height 11
click at [178, 68] on icon at bounding box center [175, 69] width 5 height 5
click at [174, 97] on span "No" at bounding box center [172, 95] width 6 height 7
click at [241, 88] on div "Apply" at bounding box center [245, 86] width 12 height 7
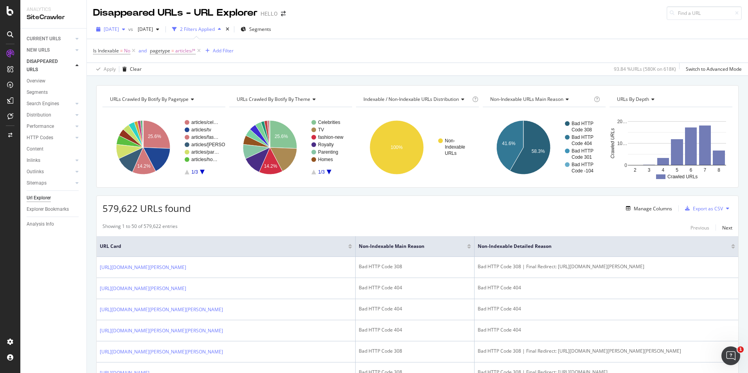
click at [119, 31] on span "[DATE]" at bounding box center [111, 29] width 15 height 7
click at [132, 77] on div "[DATE]" at bounding box center [125, 80] width 42 height 7
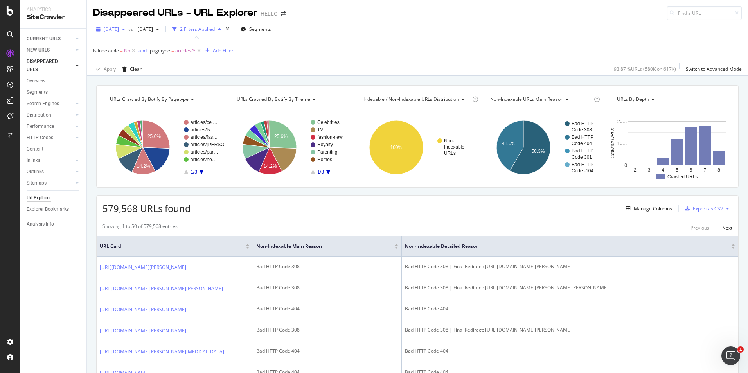
click at [119, 31] on span "[DATE]" at bounding box center [111, 29] width 15 height 7
click at [121, 72] on div "[DATE]" at bounding box center [125, 70] width 42 height 7
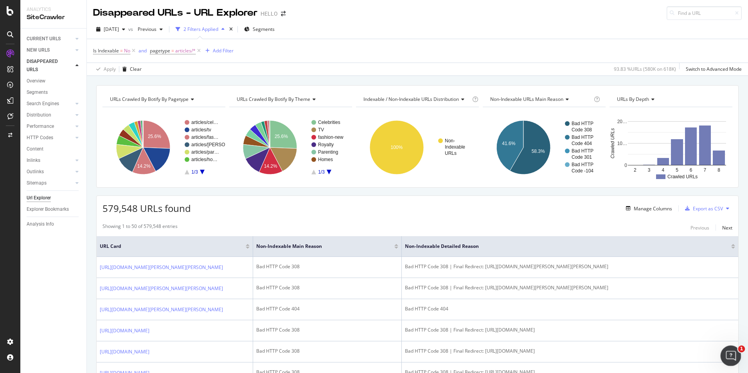
click at [730, 358] on icon "Open Intercom Messenger" at bounding box center [729, 354] width 13 height 13
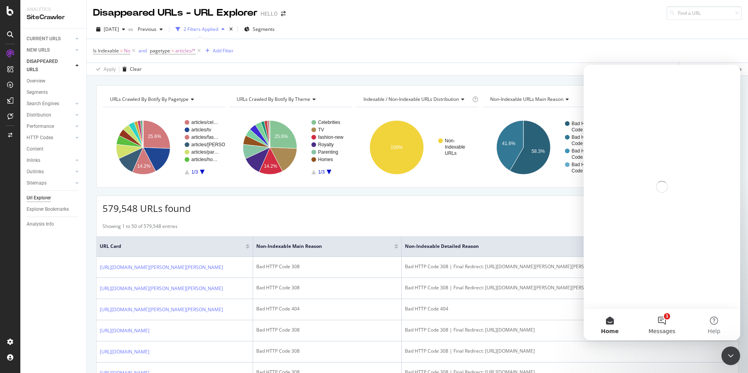
click at [657, 324] on button "1 Messages" at bounding box center [661, 324] width 52 height 31
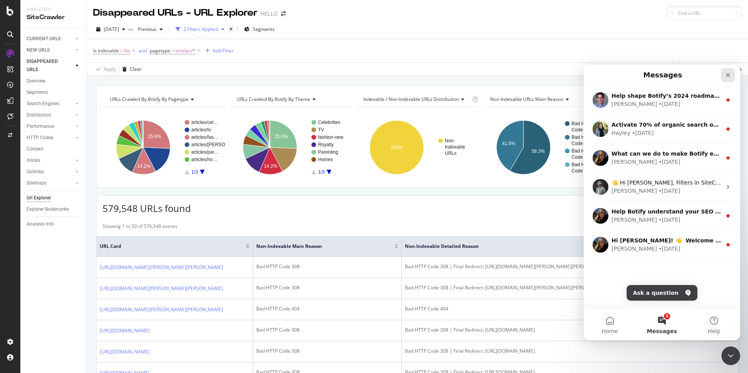
click at [727, 72] on icon "Close" at bounding box center [728, 75] width 6 height 6
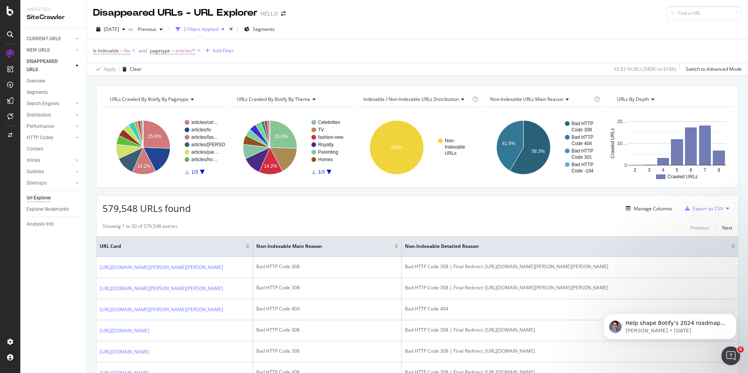
click at [499, 35] on div "[DATE] vs Previous 2 Filters Applied Segments" at bounding box center [417, 31] width 661 height 16
